Goal: Contribute content: Contribute content

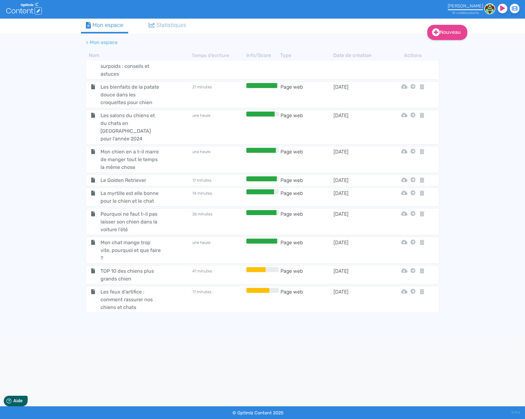
scroll to position [2273, 0]
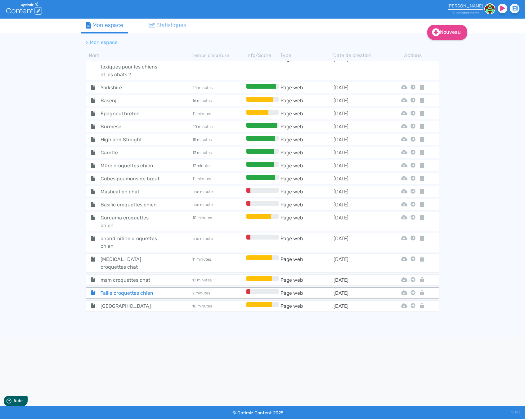
click at [184, 289] on div "Taille croquettes chien" at bounding box center [139, 293] width 105 height 8
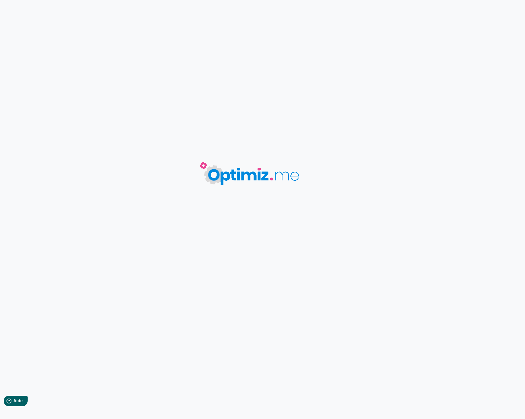
type input "Taille croquettes chien"
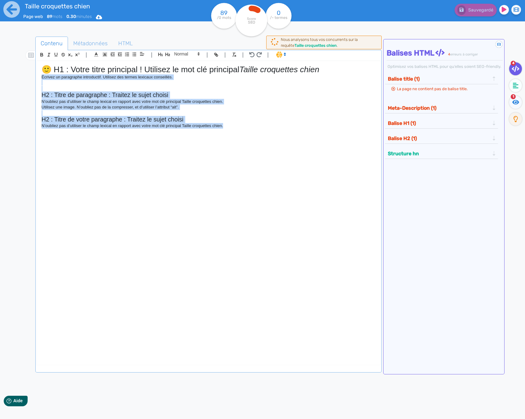
drag, startPoint x: 280, startPoint y: 182, endPoint x: 42, endPoint y: 78, distance: 260.8
click at [42, 78] on div "🙂 H1 : Votre titre principal ! Utilisez le mot clé principal Taille croquettes …" at bounding box center [208, 207] width 343 height 293
click at [169, 180] on div "🙂 H1 : Votre titre principal ! Utilisez le mot clé principal Taille croquettes …" at bounding box center [208, 207] width 343 height 293
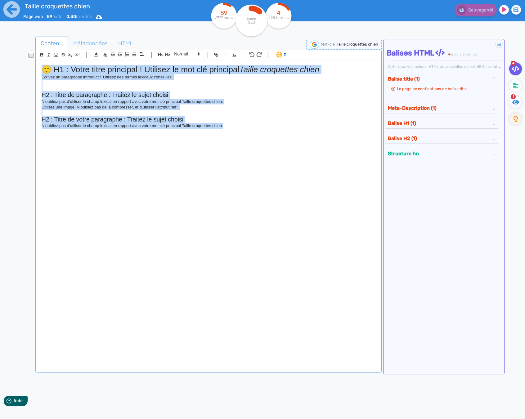
drag, startPoint x: 247, startPoint y: 211, endPoint x: 18, endPoint y: 63, distance: 272.7
click at [18, 63] on div "Contenu Métadonnées HTML | | H3 H4 H5 H6 Normal | | | | 🙂 H1 : Votre titre prin…" at bounding box center [270, 244] width 510 height 428
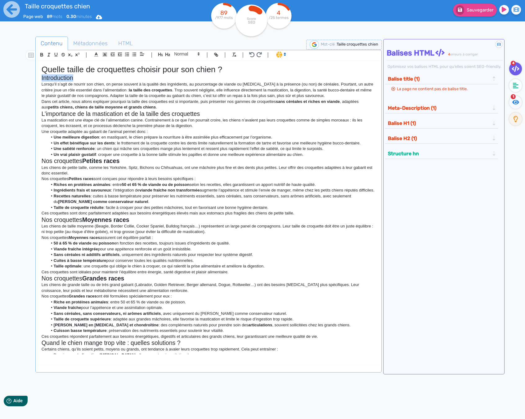
drag, startPoint x: 66, startPoint y: 78, endPoint x: 41, endPoint y: 76, distance: 24.9
click at [41, 76] on div "Quelle taille de croquettes choisir pour son chien ? Introduction Lorsqu’il s’a…" at bounding box center [208, 207] width 343 height 293
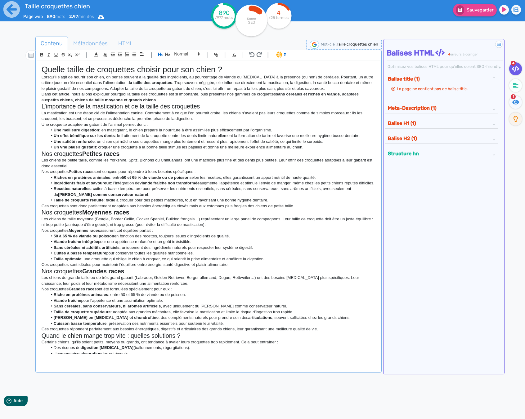
click at [159, 99] on p "Dans cet article, nous allons expliquer pourquoi la taille des croquettes est s…" at bounding box center [209, 96] width 334 height 11
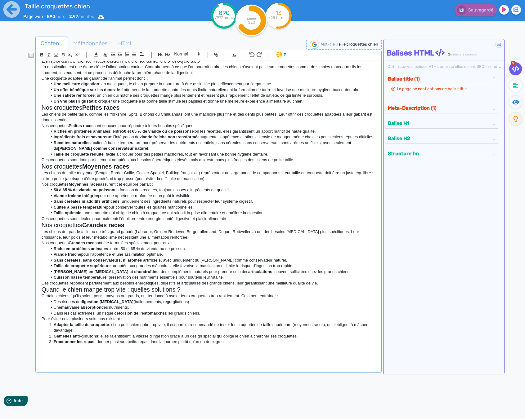
scroll to position [58, 0]
click at [242, 344] on li "Fractionner les repas : donner plusieurs petits repas dans la journée plutôt qu…" at bounding box center [211, 342] width 328 height 6
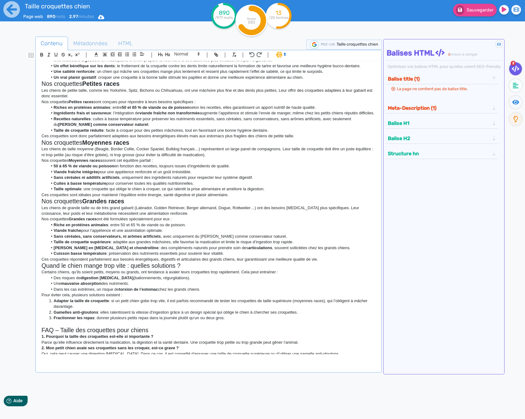
scroll to position [0, 0]
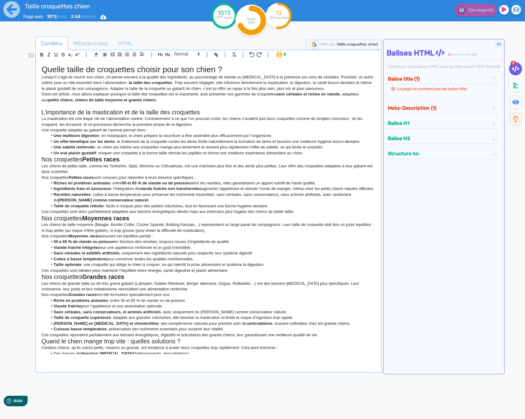
click at [307, 153] on li "Un vrai plaisir gustatif : croquer une croquette à la bonne taille stimule les …" at bounding box center [211, 153] width 328 height 6
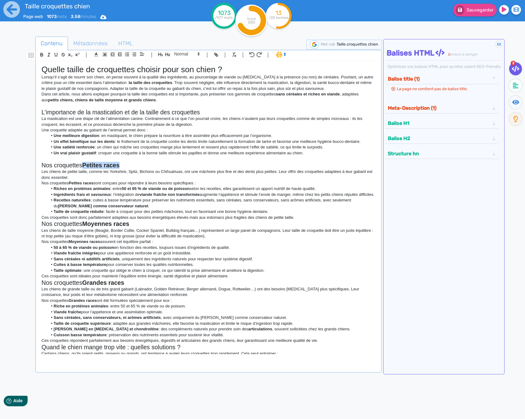
drag, startPoint x: 125, startPoint y: 165, endPoint x: 84, endPoint y: 164, distance: 40.3
click at [84, 164] on h2 "Nos croquettes Petites races" at bounding box center [209, 165] width 334 height 7
click at [43, 52] on icon "button" at bounding box center [41, 54] width 5 height 5
click at [69, 111] on h2 "L’importance de la mastication et de la taille des croquettes" at bounding box center [209, 112] width 334 height 7
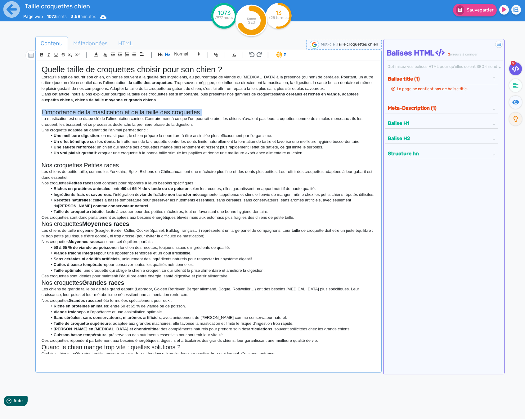
click at [69, 111] on h2 "L’importance de la mastication et de la taille des croquettes" at bounding box center [209, 112] width 334 height 7
click at [55, 55] on icon "button" at bounding box center [56, 54] width 2 height 3
click at [64, 163] on h2 "Nos croquettes Petites races" at bounding box center [209, 165] width 334 height 7
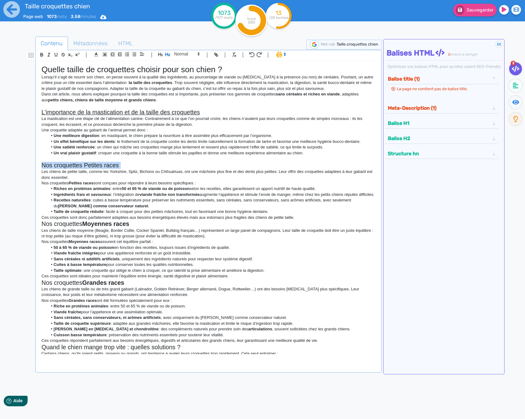
click at [64, 163] on h2 "Nos croquettes Petites races" at bounding box center [209, 165] width 334 height 7
click at [55, 55] on icon "button" at bounding box center [56, 54] width 2 height 3
drag, startPoint x: 84, startPoint y: 228, endPoint x: 137, endPoint y: 226, distance: 52.7
click at [137, 226] on h2 "Nos croquettes Moyennes races" at bounding box center [209, 223] width 334 height 7
click at [42, 51] on button "button" at bounding box center [41, 54] width 7 height 7
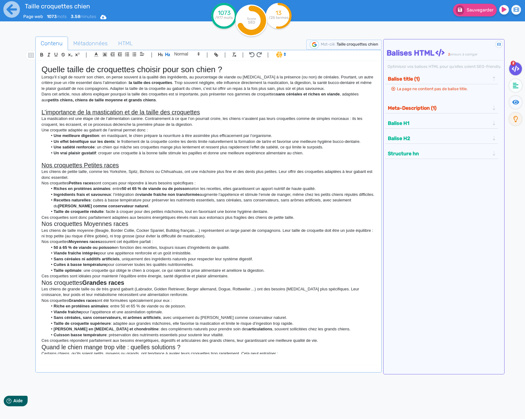
click at [118, 208] on strong "[PERSON_NAME] comme conservateur naturel" at bounding box center [103, 206] width 90 height 5
click at [315, 220] on p "Ces croquettes sont donc parfaitement adaptées aux besoins énergétiques élevés …" at bounding box center [209, 218] width 334 height 6
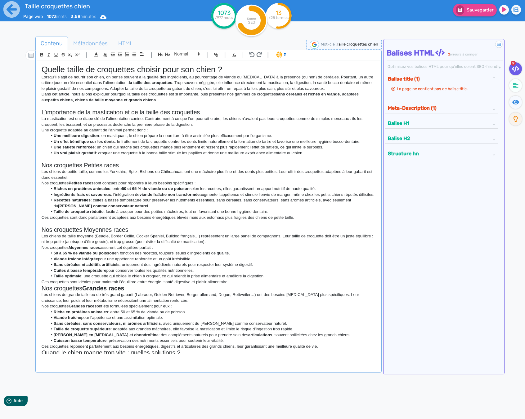
click at [84, 234] on h2 "Nos croquettes Moyennes races" at bounding box center [209, 229] width 334 height 7
click at [55, 56] on rect "button" at bounding box center [55, 56] width 3 height 0
click at [129, 205] on li "Recettes naturelles : cuites à basse température pour préserver les nutriments …" at bounding box center [211, 203] width 328 height 11
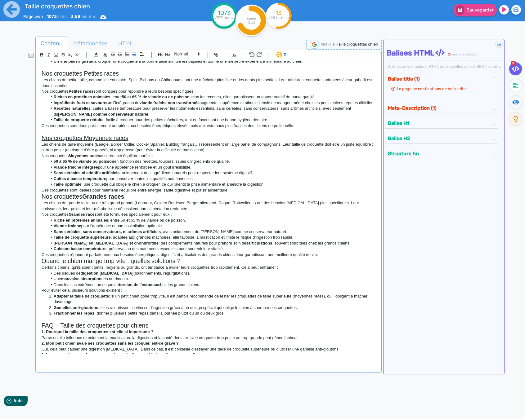
scroll to position [93, 0]
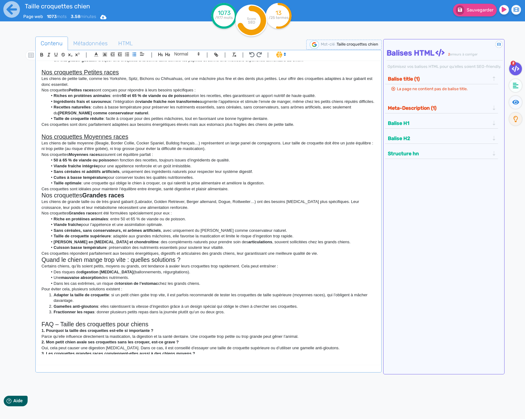
click at [241, 192] on p "Ces croquettes sont idéales pour maintenir l’équilibre entre énergie, santé dig…" at bounding box center [209, 189] width 334 height 6
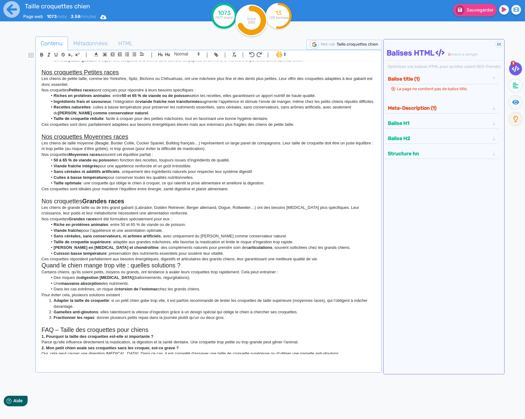
click at [111, 205] on strong "Grandes races" at bounding box center [103, 201] width 42 height 7
click at [57, 52] on icon "button" at bounding box center [55, 54] width 5 height 5
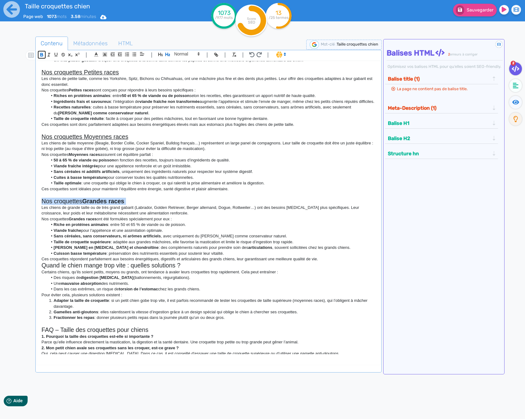
click at [42, 54] on icon "button" at bounding box center [41, 54] width 5 height 5
click at [57, 53] on icon "button" at bounding box center [56, 54] width 2 height 3
click at [105, 169] on li "Viande fraîche intégrée pour une appétence renforcée et un goût irrésistible." at bounding box center [211, 166] width 328 height 6
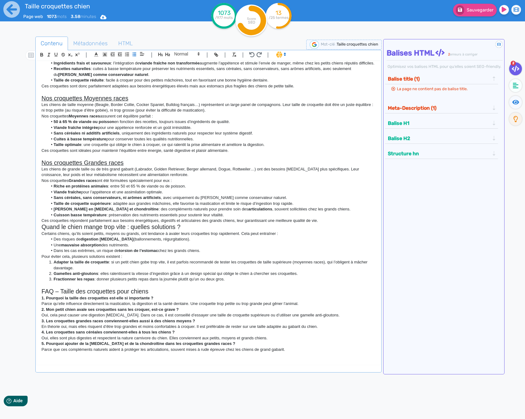
scroll to position [145, 0]
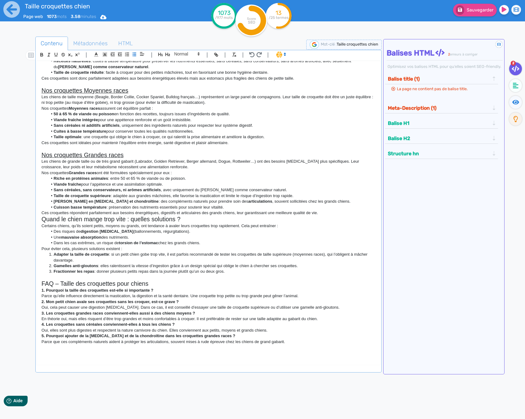
click at [319, 212] on p "Ces croquettes répondent parfaitement aux besoins énergétiques, digestifs et ar…" at bounding box center [209, 213] width 334 height 6
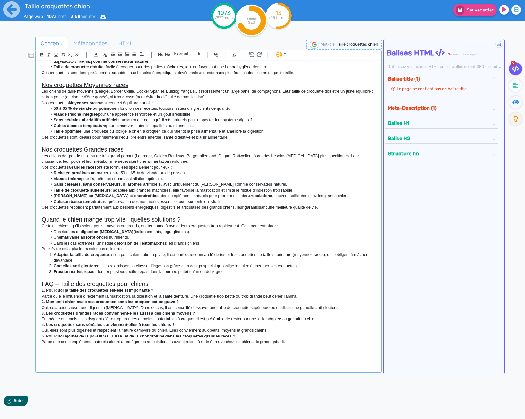
click at [164, 223] on h2 "Quand le chien mange trop vite : quelles solutions ?" at bounding box center [209, 219] width 334 height 7
click at [57, 52] on icon "button" at bounding box center [55, 54] width 5 height 5
click at [93, 234] on strong "digestion [MEDICAL_DATA]" at bounding box center [107, 231] width 53 height 5
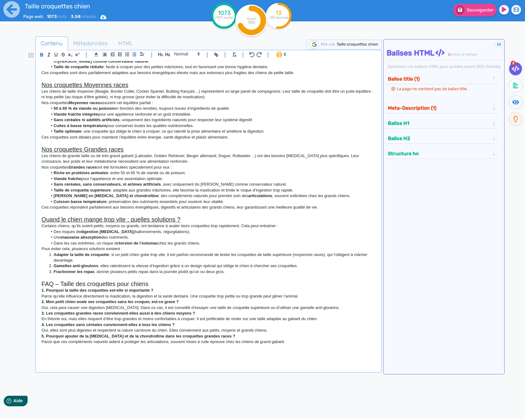
drag, startPoint x: 40, startPoint y: 225, endPoint x: 253, endPoint y: 275, distance: 218.8
click at [253, 275] on div "Quelle taille de croquettes choisir pour son chien ? Lorsqu’il s’agit de nourri…" at bounding box center [208, 207] width 343 height 293
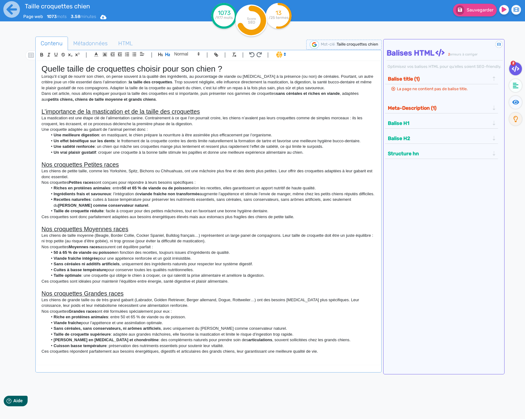
scroll to position [0, 0]
click at [316, 153] on li "Un vrai plaisir gustatif : croquer une croquette à la bonne taille stimule les …" at bounding box center [211, 153] width 328 height 6
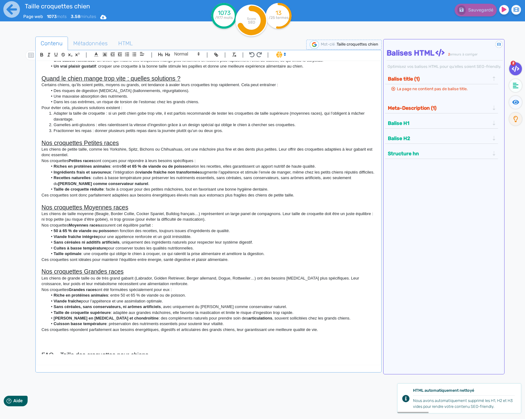
scroll to position [164, 0]
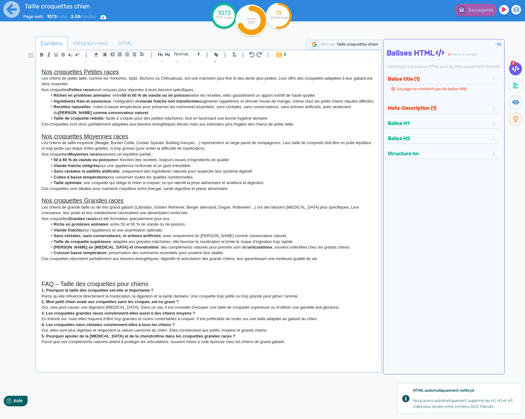
click at [87, 268] on h2 at bounding box center [209, 271] width 334 height 7
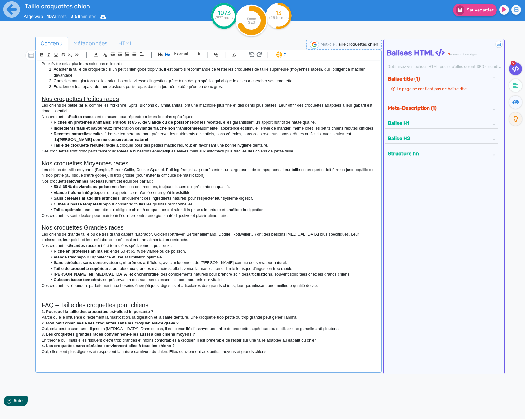
scroll to position [0, 0]
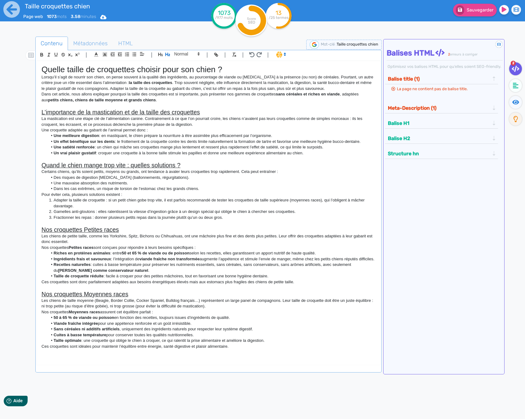
drag, startPoint x: 297, startPoint y: 343, endPoint x: 7, endPoint y: 67, distance: 399.8
click at [7, 67] on div "Taille croquettes chien Page web 1073 mots 3.58 minutes Html Pdf Word 1073 /977…" at bounding box center [262, 229] width 525 height 458
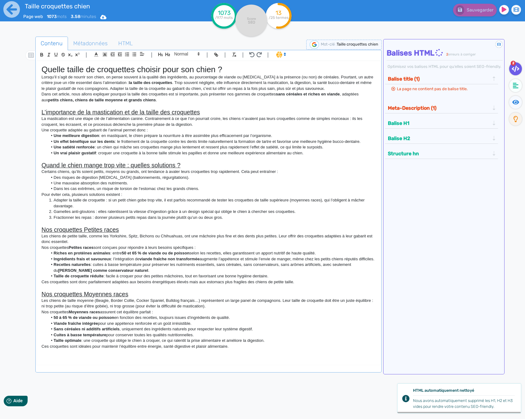
copy div "Loremi dolors am consectetu adipisc elit sed doeiu ? Tempor’in u’labo et dolore…"
click at [237, 214] on li "Gamelles anti-gloutons : elles ralentissent la vitesse d’ingestion grâce à un d…" at bounding box center [211, 212] width 328 height 6
